Goal: Task Accomplishment & Management: Manage account settings

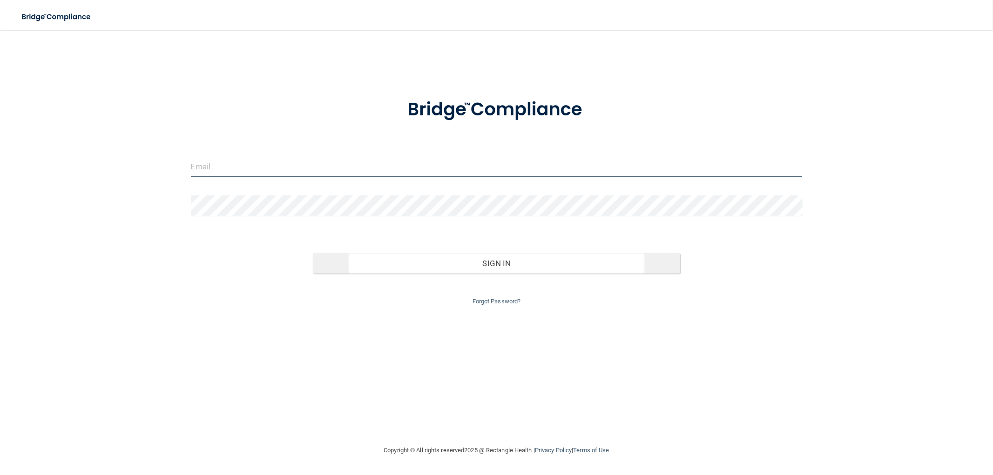
type input "[PERSON_NAME][EMAIL_ADDRESS][PERSON_NAME][DOMAIN_NAME]"
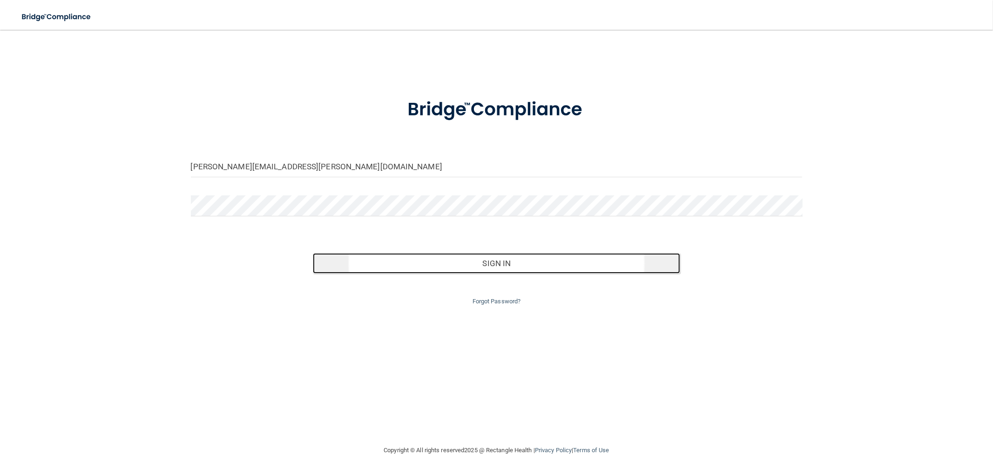
click at [508, 263] on button "Sign In" at bounding box center [496, 263] width 367 height 20
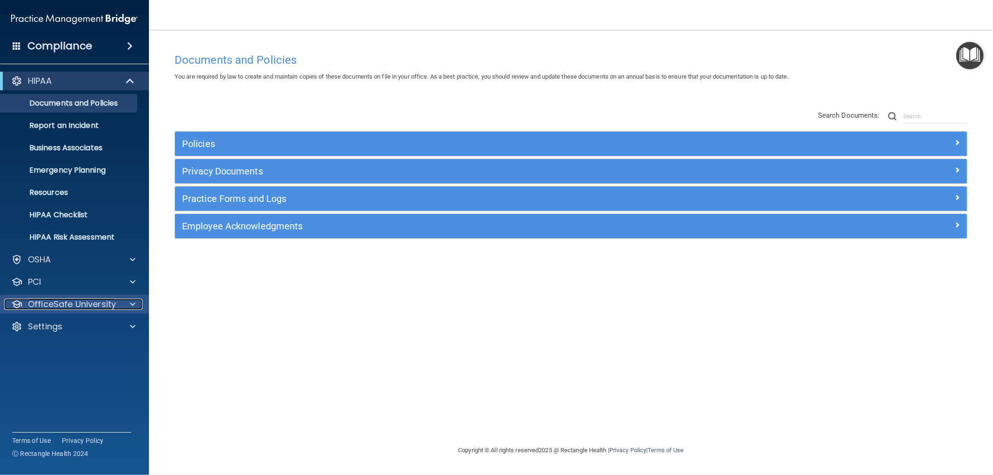
click at [89, 302] on p "OfficeSafe University" at bounding box center [72, 304] width 88 height 11
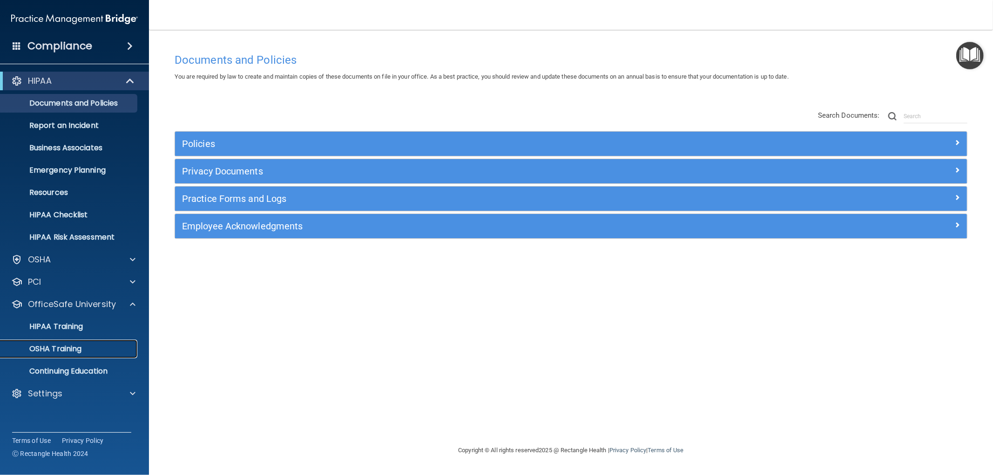
click at [73, 346] on p "OSHA Training" at bounding box center [43, 349] width 75 height 9
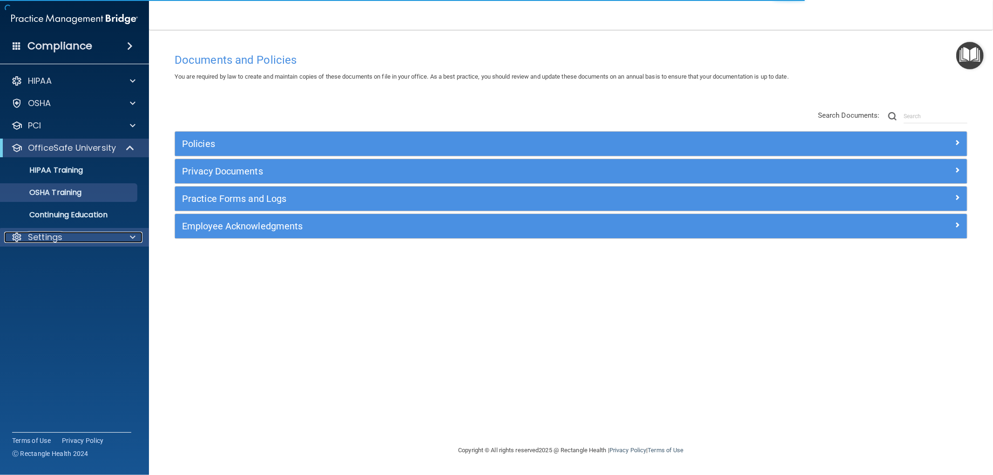
click at [72, 232] on div "Settings" at bounding box center [61, 237] width 115 height 11
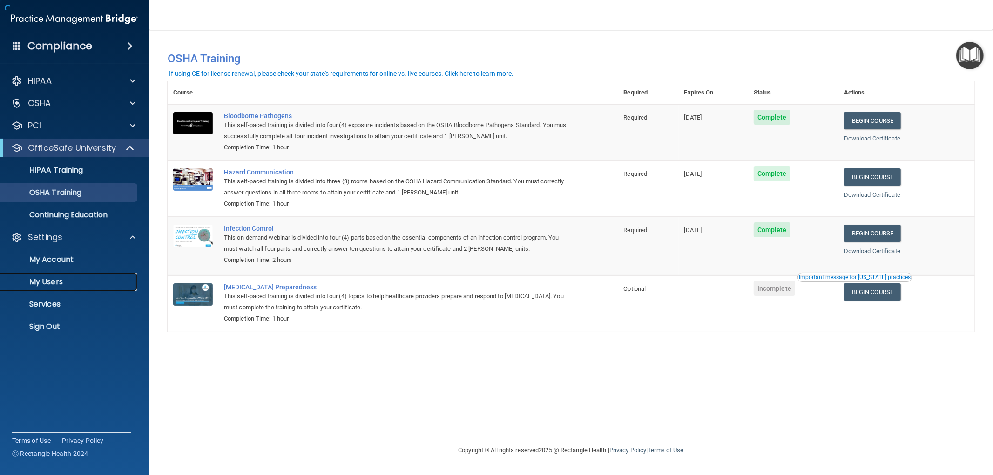
click at [68, 285] on p "My Users" at bounding box center [69, 282] width 127 height 9
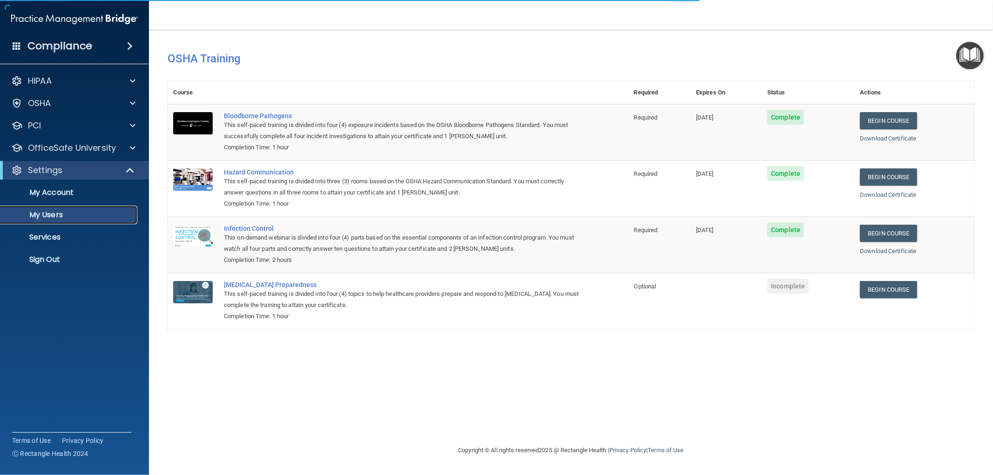
select select "20"
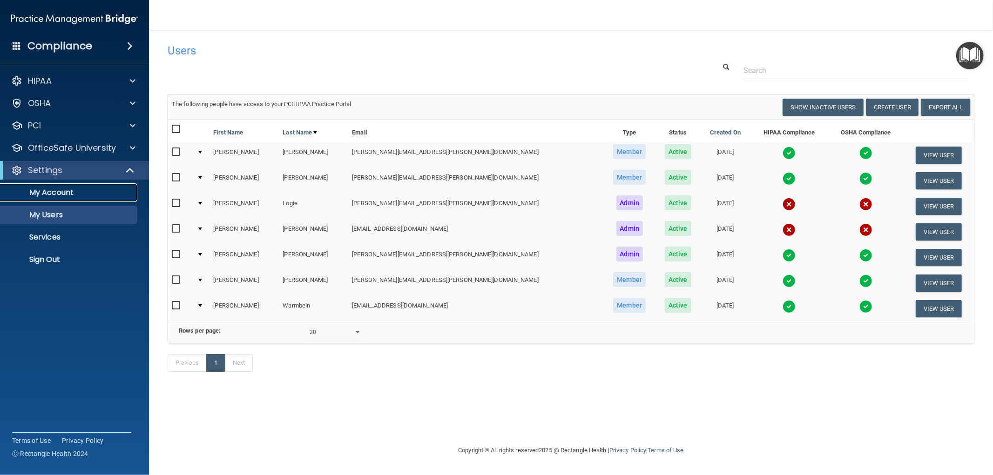
click at [62, 190] on p "My Account" at bounding box center [69, 192] width 127 height 9
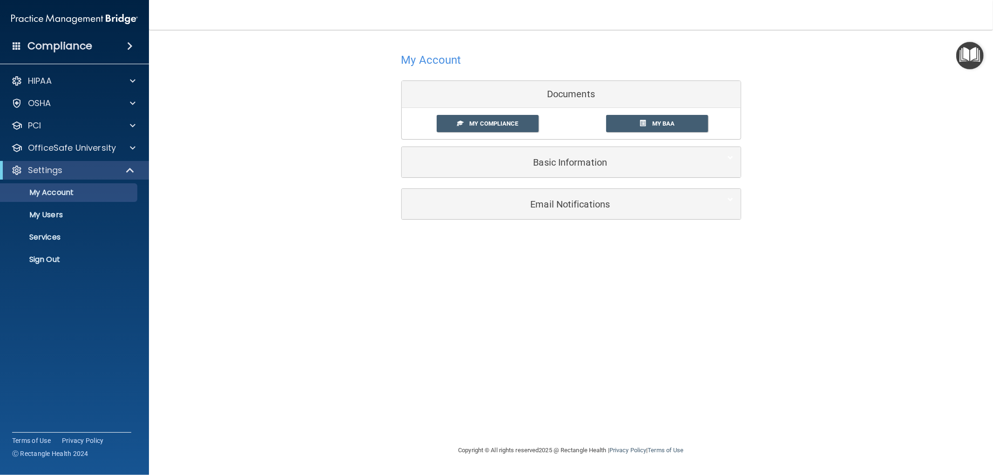
drag, startPoint x: 561, startPoint y: 145, endPoint x: 561, endPoint y: 161, distance: 15.4
click at [561, 146] on div "My Account Documents My Compliance My Compliance My BAA Basic Information Full …" at bounding box center [571, 113] width 340 height 149
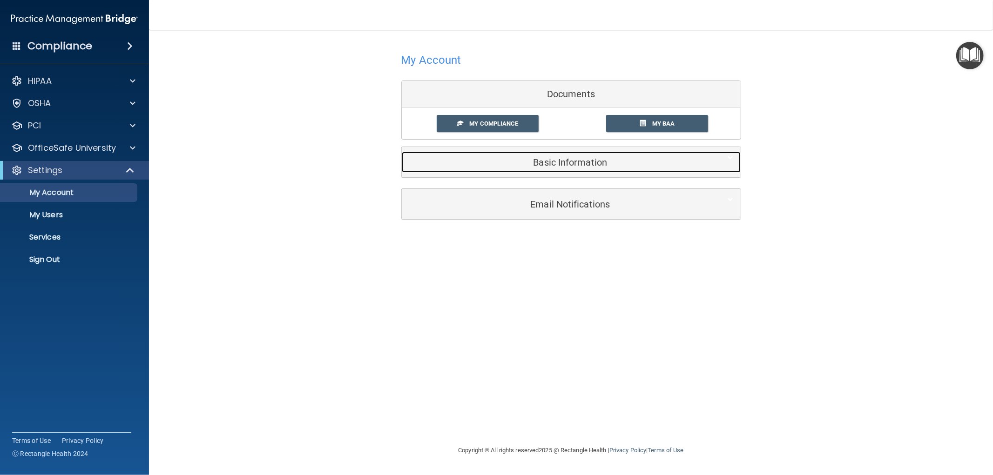
click at [557, 166] on h5 "Basic Information" at bounding box center [557, 162] width 297 height 10
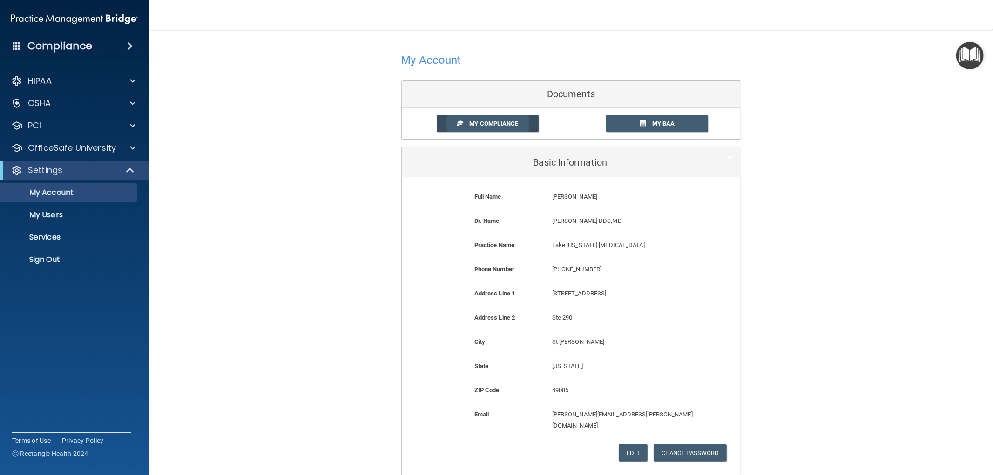
click at [477, 126] on span "My Compliance" at bounding box center [493, 123] width 49 height 7
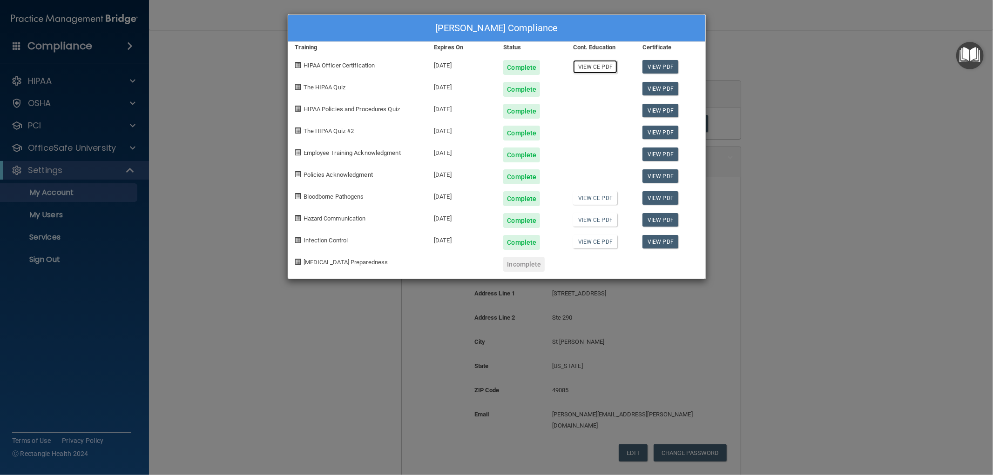
click at [604, 70] on link "View CE PDF" at bounding box center [595, 67] width 44 height 14
